Goal: Information Seeking & Learning: Learn about a topic

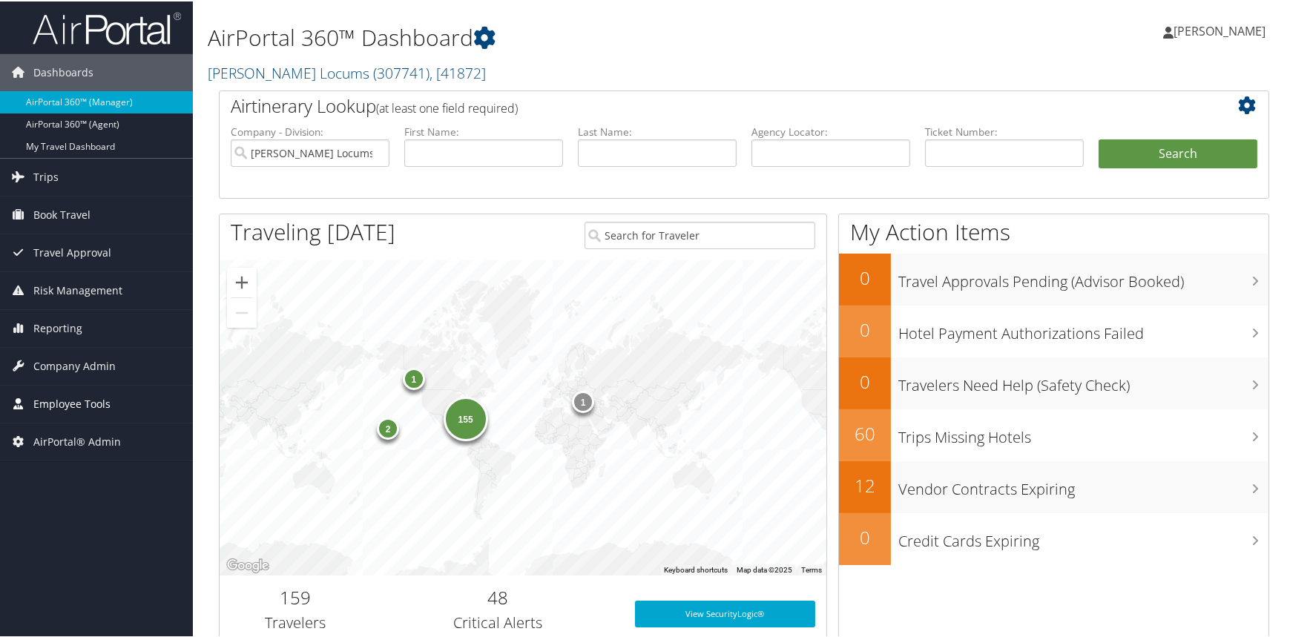
click at [81, 397] on span "Employee Tools" at bounding box center [71, 402] width 77 height 37
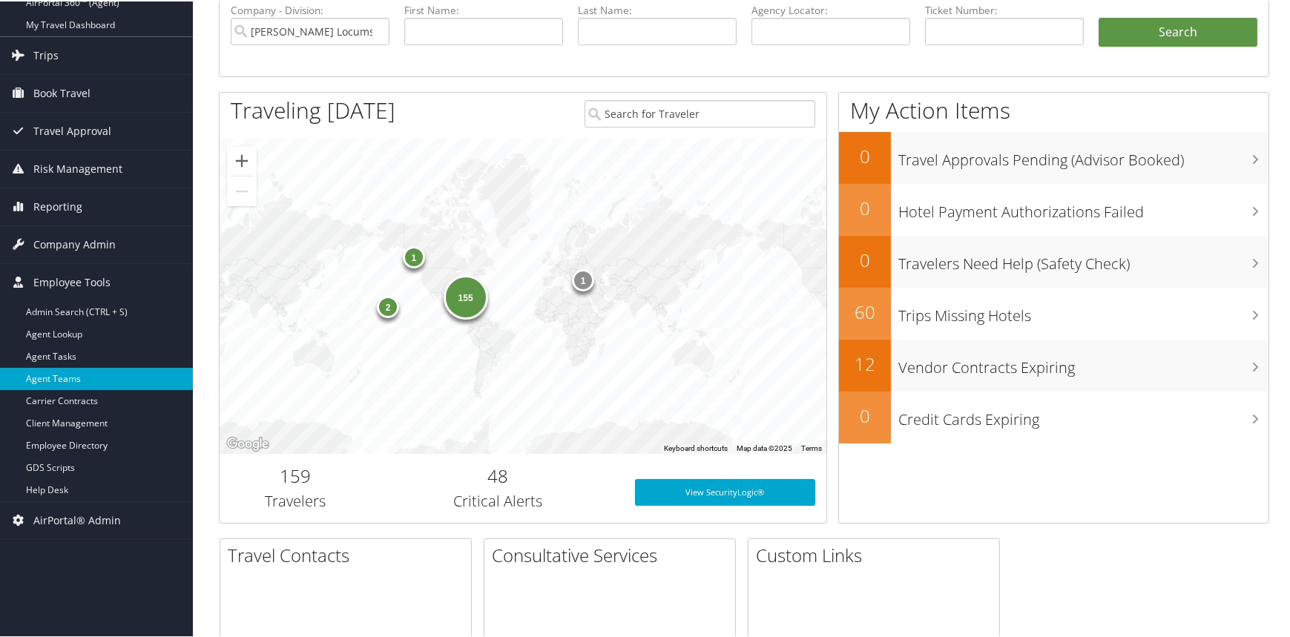
scroll to position [222, 0]
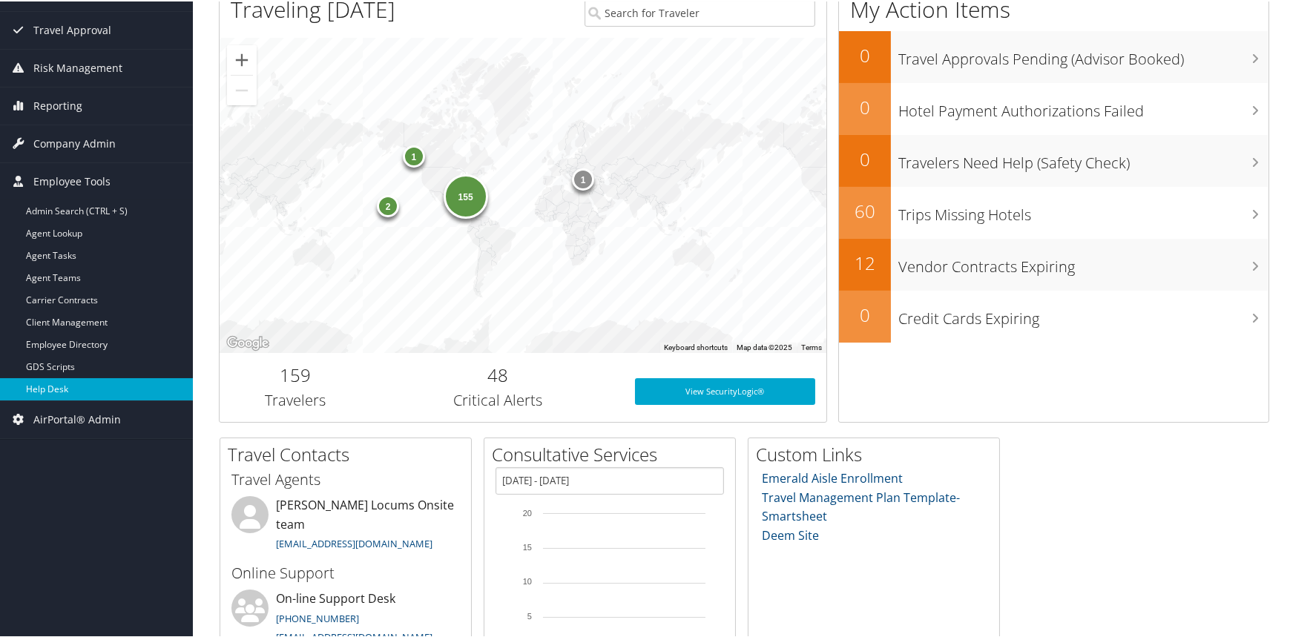
click at [61, 395] on link "Help Desk" at bounding box center [96, 388] width 193 height 22
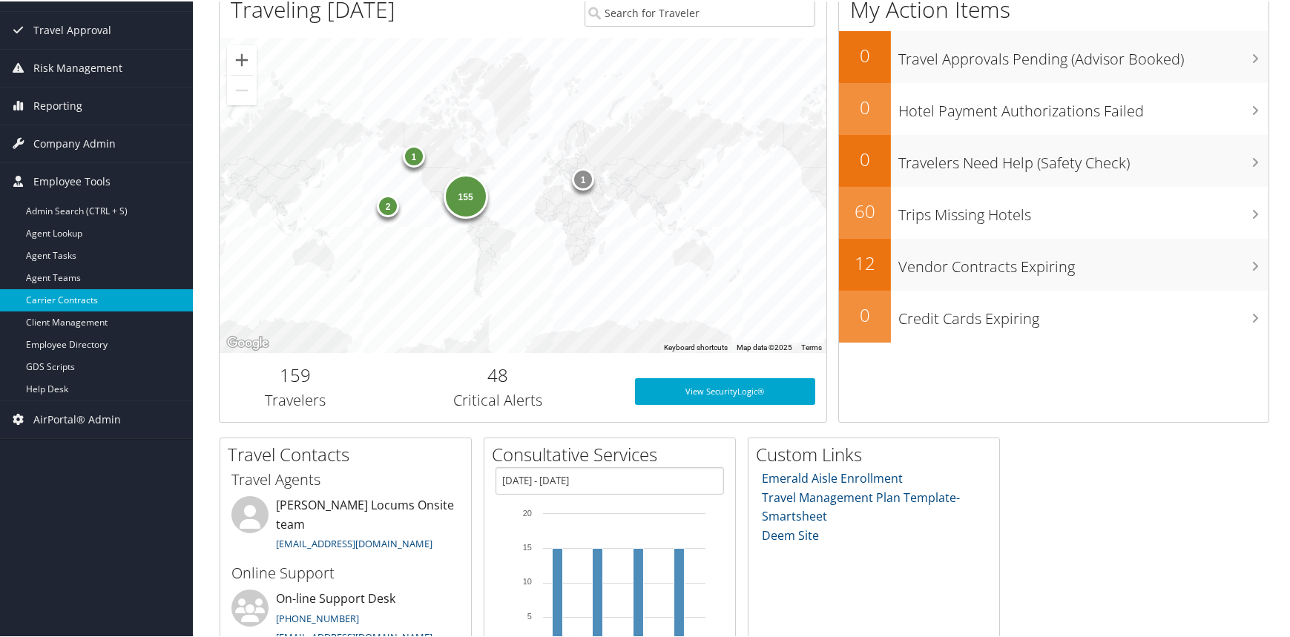
click at [56, 298] on link "Carrier Contracts" at bounding box center [96, 299] width 193 height 22
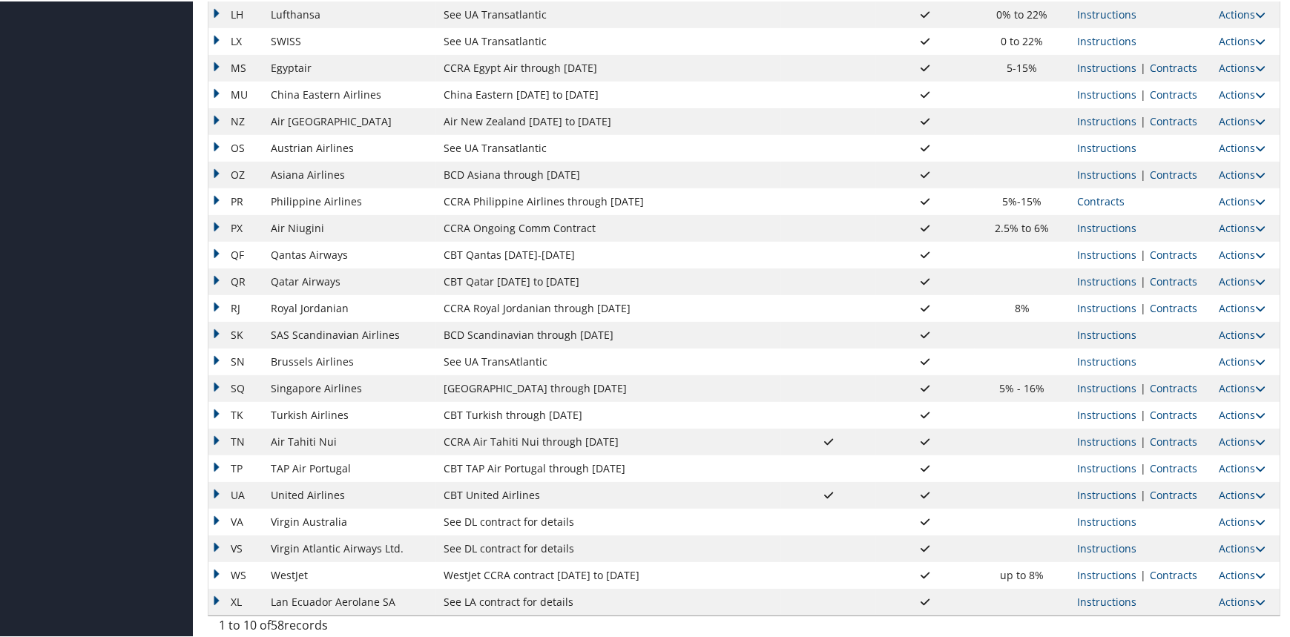
scroll to position [1068, 0]
click at [1162, 488] on link "Contracts" at bounding box center [1172, 492] width 47 height 14
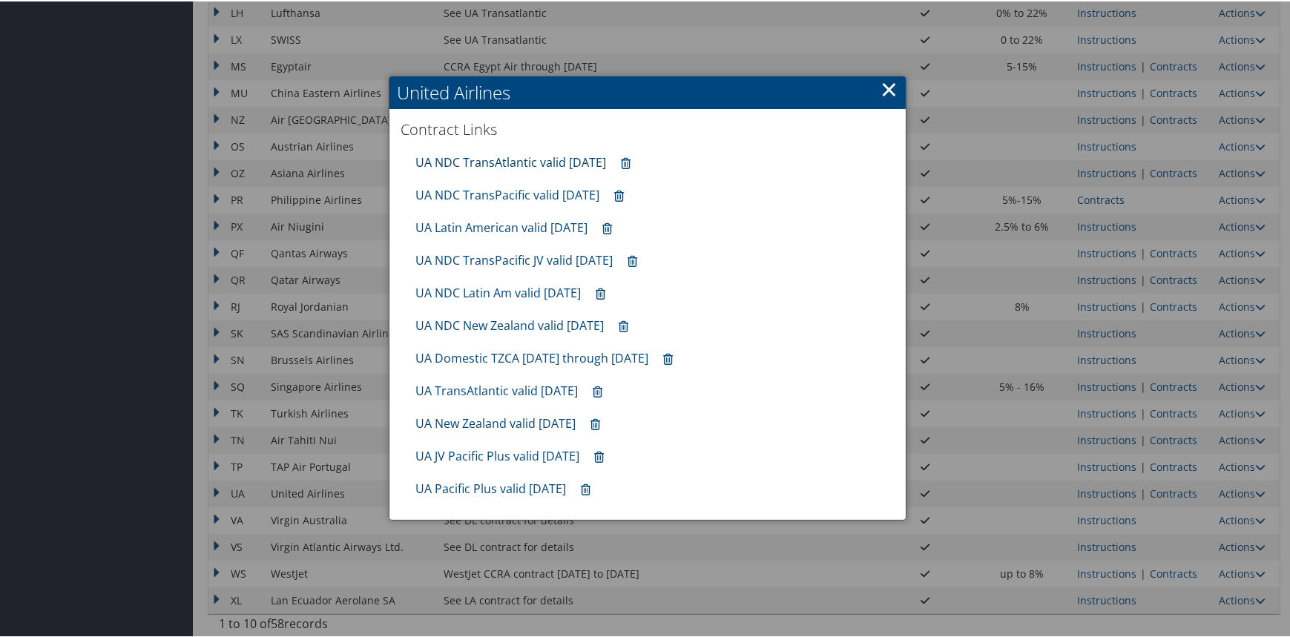
click at [530, 158] on link "UA NDC TransAtlantic valid 30sep25" at bounding box center [510, 161] width 191 height 16
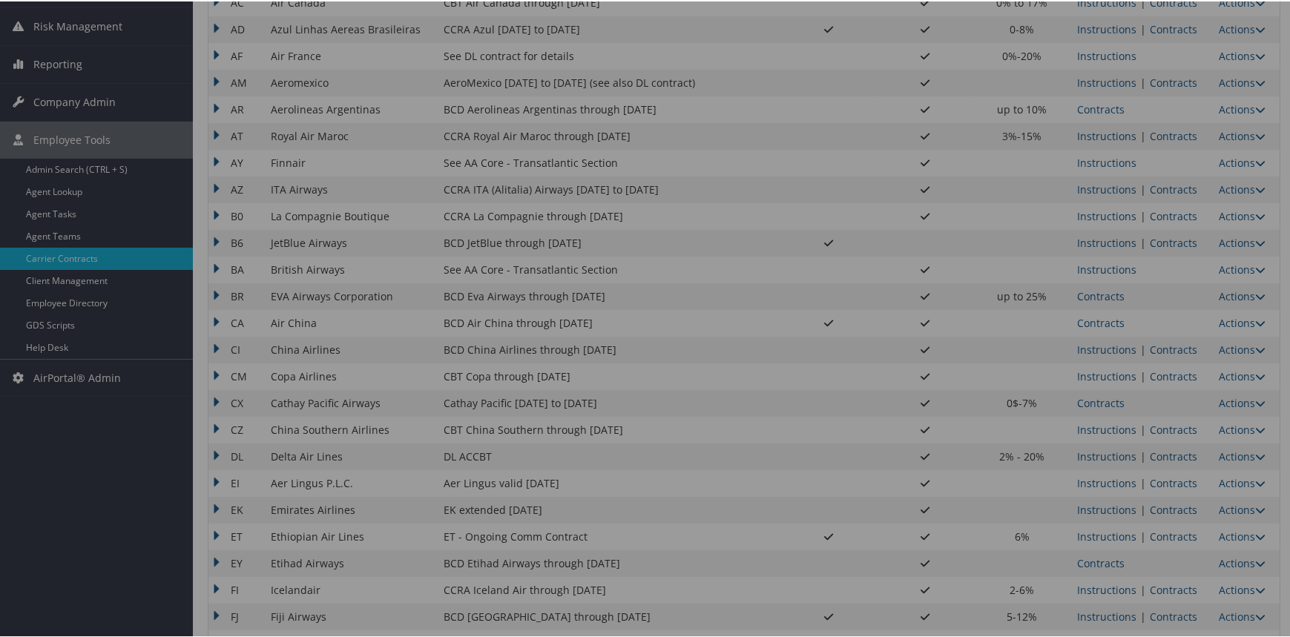
scroll to position [178, 0]
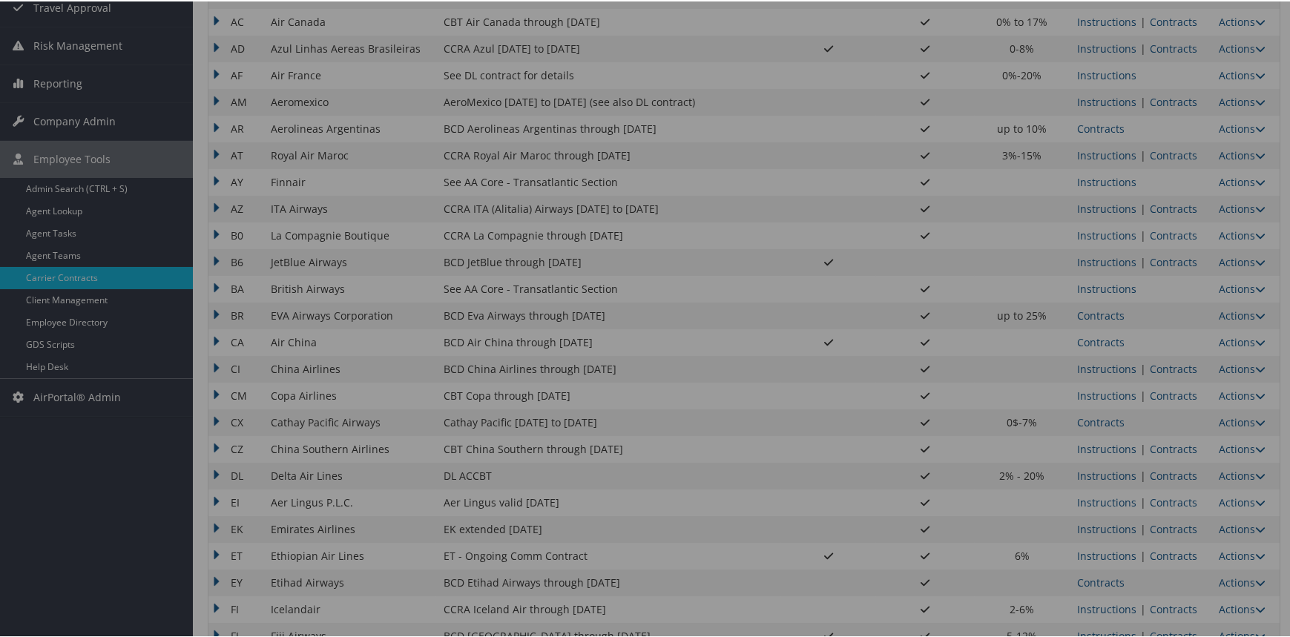
click at [1112, 417] on div at bounding box center [647, 318] width 1295 height 637
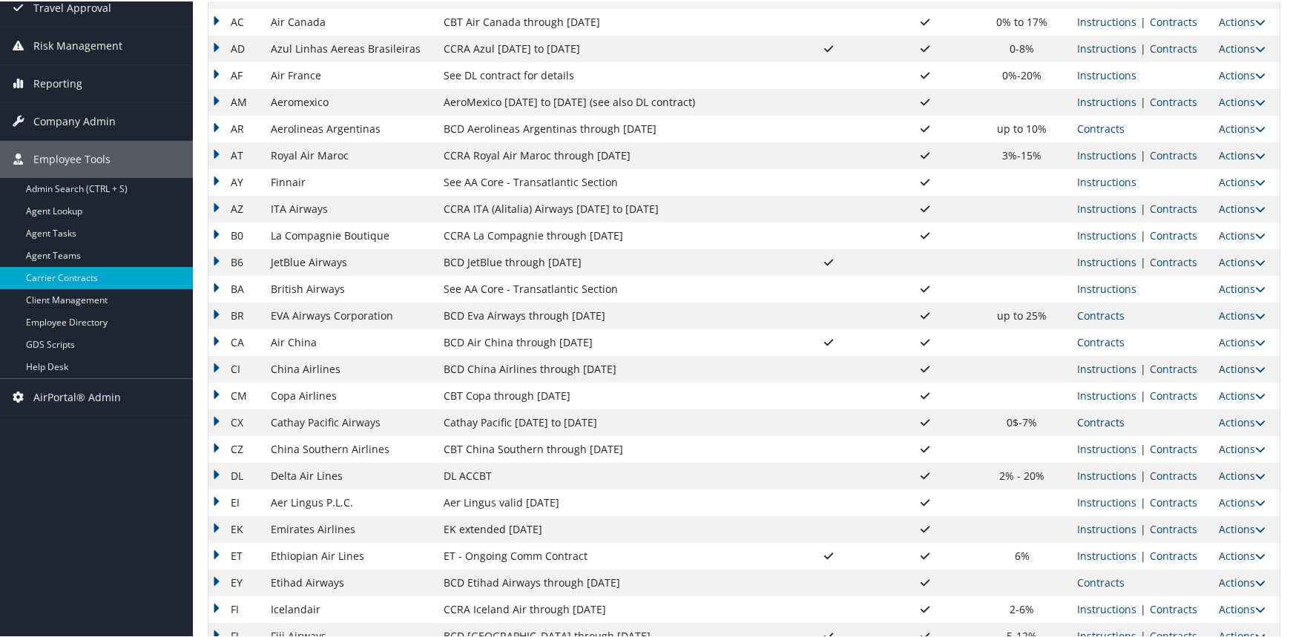
click at [1110, 417] on link "Contracts" at bounding box center [1100, 421] width 47 height 14
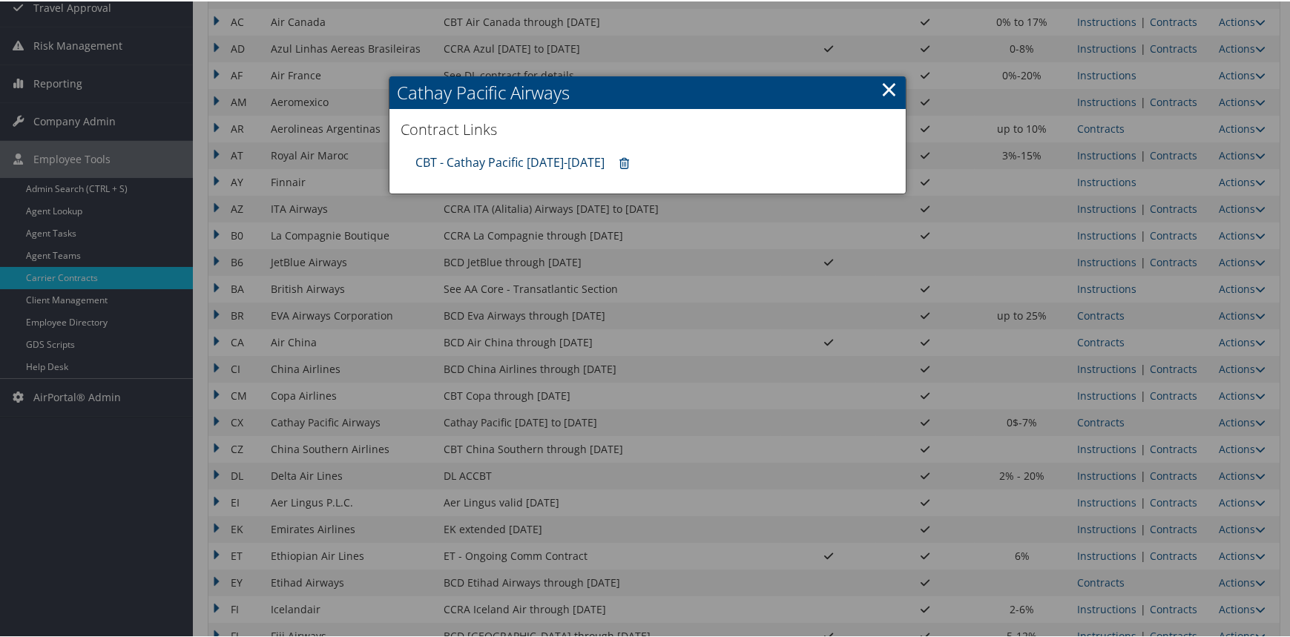
click at [534, 161] on link "CBT - Cathay Pacific 8.1.25-12.31.25" at bounding box center [509, 161] width 189 height 16
